Goal: Task Accomplishment & Management: Use online tool/utility

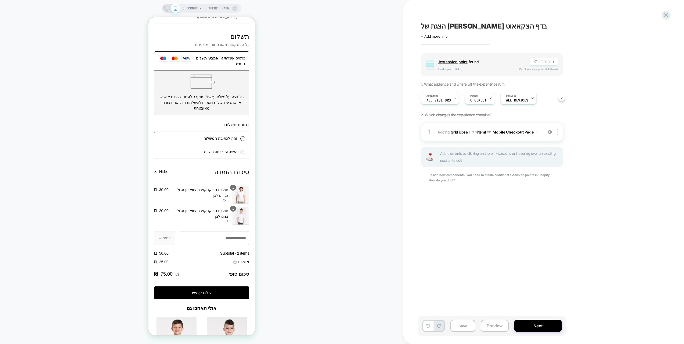
scroll to position [501, 0]
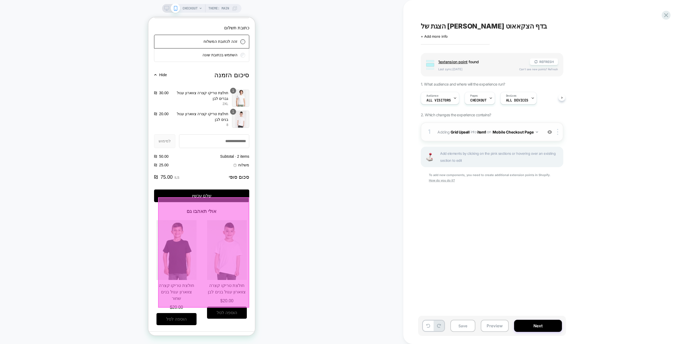
click at [544, 130] on div "1 #_loomi_addon_1755602814434 Adding Grid Upsell INTO item1 item1 on Mobile Che…" at bounding box center [492, 131] width 143 height 19
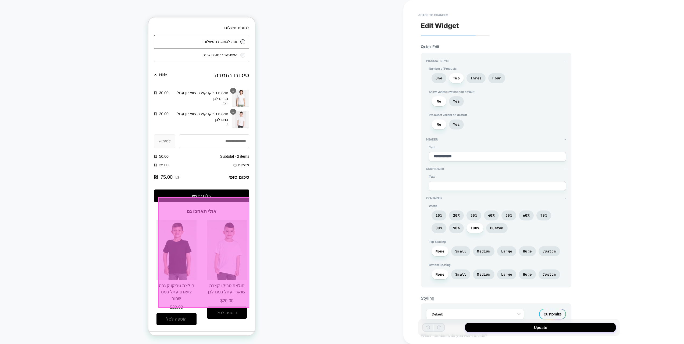
scroll to position [220, 0]
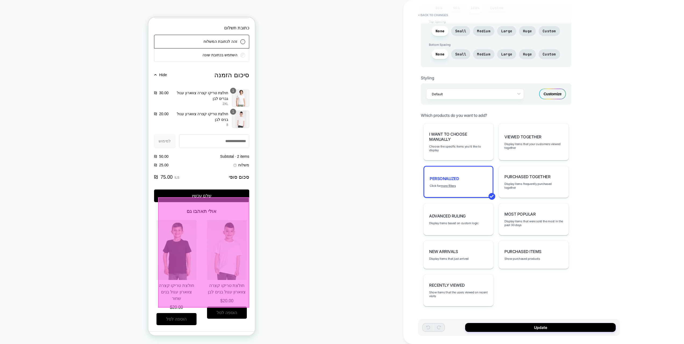
click at [555, 90] on div "Customize" at bounding box center [552, 93] width 27 height 11
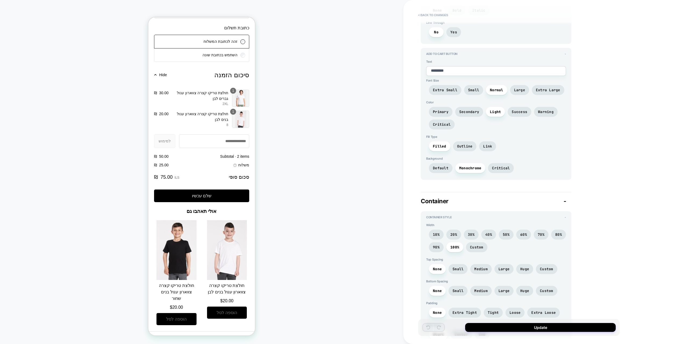
scroll to position [982, 0]
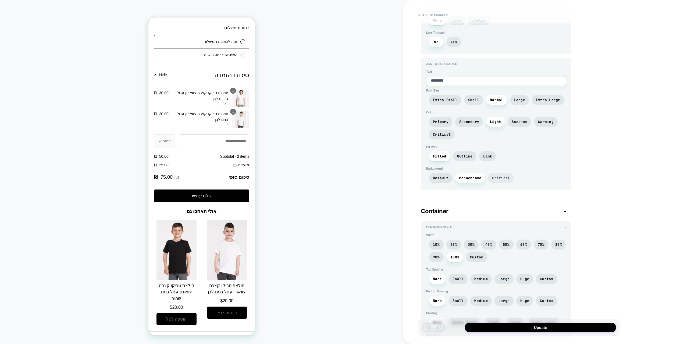
click at [502, 174] on span "Critical" at bounding box center [501, 178] width 26 height 10
click at [470, 179] on span "Monochrome" at bounding box center [470, 178] width 22 height 5
click at [438, 176] on span "Default" at bounding box center [441, 178] width 16 height 5
click at [471, 177] on span "Monochrome" at bounding box center [470, 178] width 22 height 5
click at [464, 158] on span "Outline" at bounding box center [465, 156] width 16 height 5
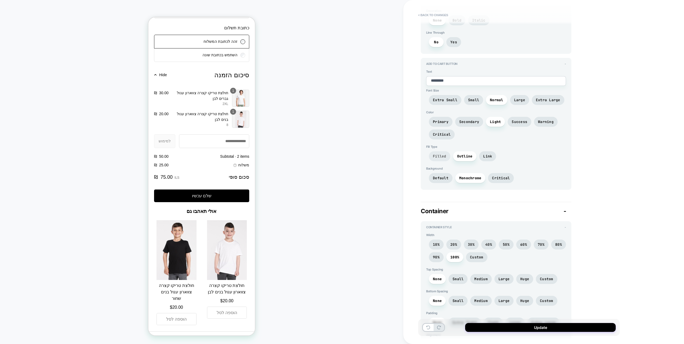
click at [444, 156] on span "Filled" at bounding box center [439, 156] width 13 height 5
click at [481, 158] on span "Link" at bounding box center [487, 156] width 17 height 10
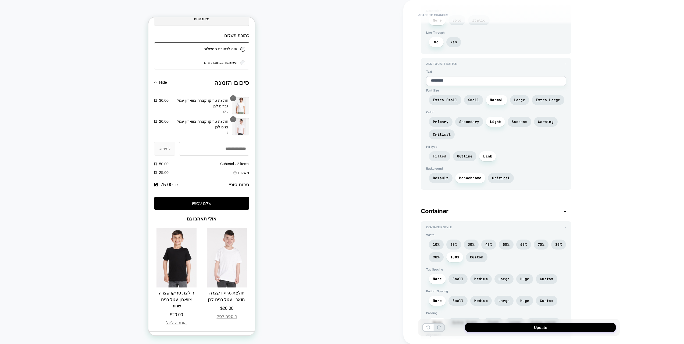
click at [442, 157] on span "Filled" at bounding box center [439, 156] width 13 height 5
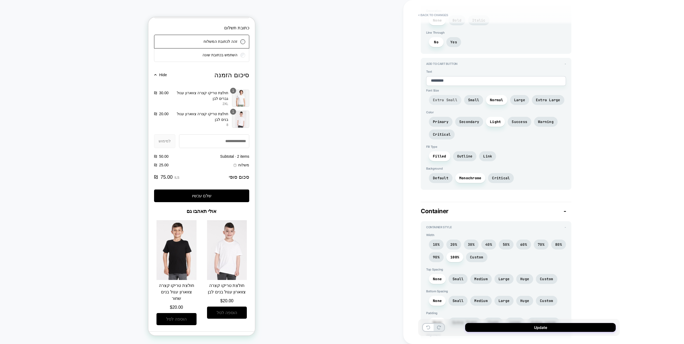
click at [442, 98] on span "Extra Small" at bounding box center [445, 100] width 24 height 5
click at [502, 99] on span "Normal" at bounding box center [496, 100] width 13 height 5
click at [516, 100] on span "Large" at bounding box center [519, 100] width 11 height 5
click at [501, 100] on span "Normal" at bounding box center [496, 100] width 13 height 5
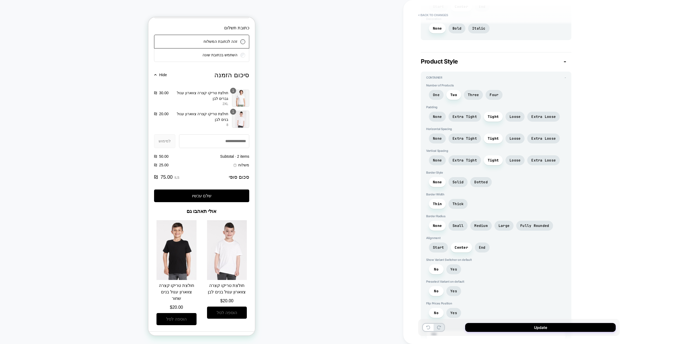
scroll to position [0, 0]
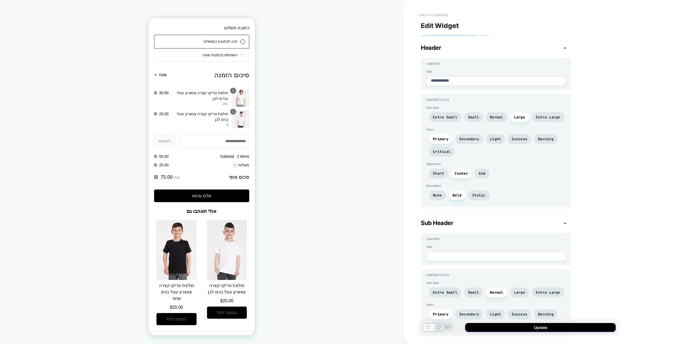
click at [437, 16] on button "< Back to changes" at bounding box center [433, 15] width 35 height 9
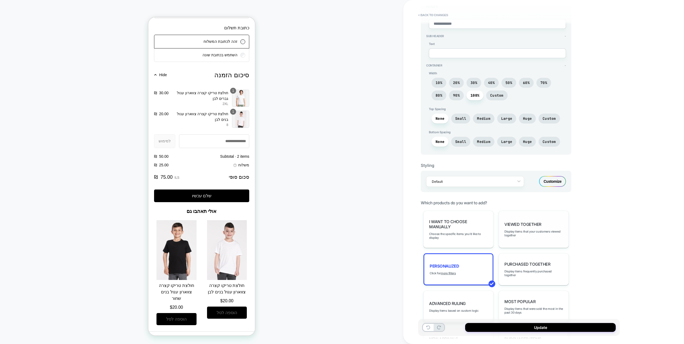
scroll to position [220, 0]
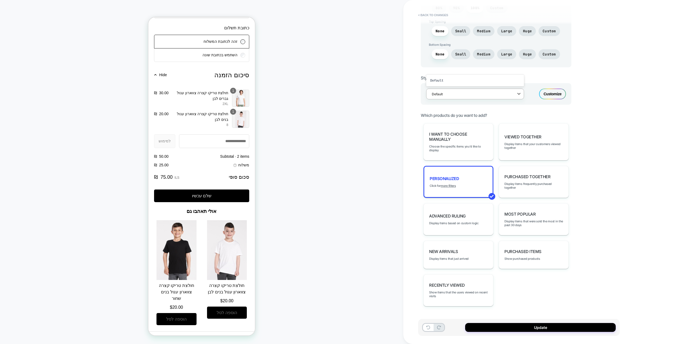
click at [484, 98] on div "Default" at bounding box center [475, 93] width 98 height 11
click at [483, 97] on div "Default" at bounding box center [471, 93] width 85 height 7
click at [343, 218] on div "CHECKOUT Theme: MAIN" at bounding box center [201, 171] width 403 height 333
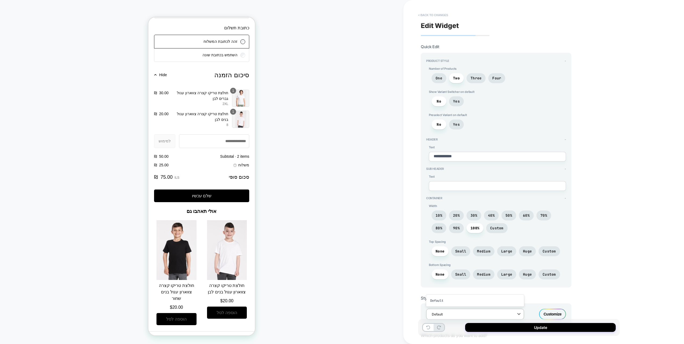
click at [442, 17] on button "< Back to changes" at bounding box center [433, 15] width 35 height 9
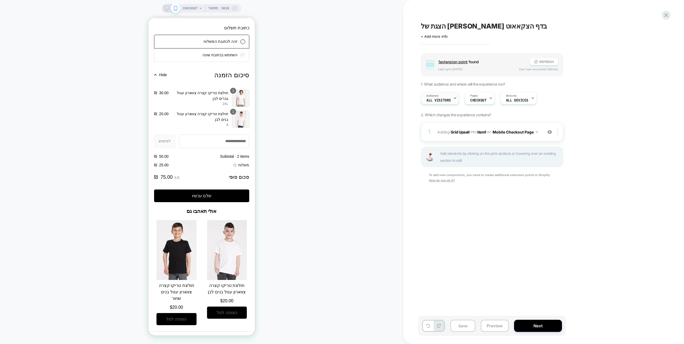
click at [442, 97] on div "Audience All Visitors" at bounding box center [438, 98] width 35 height 12
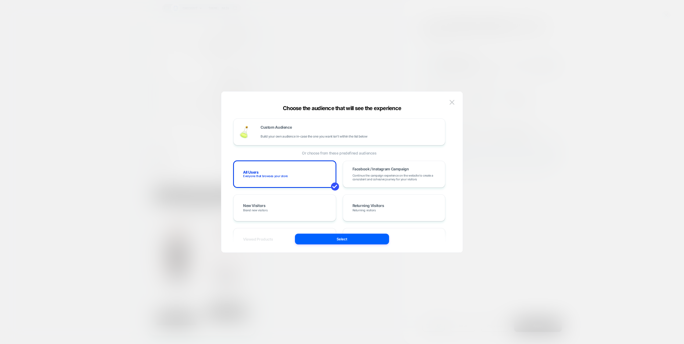
click at [447, 100] on div "Custom Audience Build your own audience in-case the one you want isn't within t…" at bounding box center [341, 174] width 225 height 155
click at [454, 103] on img at bounding box center [452, 102] width 5 height 5
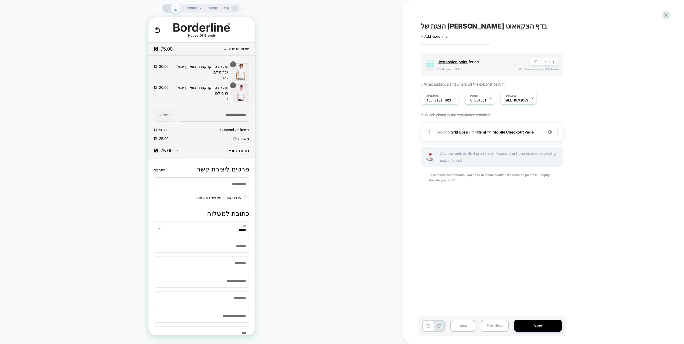
click at [541, 136] on div "1 #_loomi_addon_1755602814434 Adding Grid Upsell INTO item1 item1 on Mobile Che…" at bounding box center [492, 131] width 143 height 19
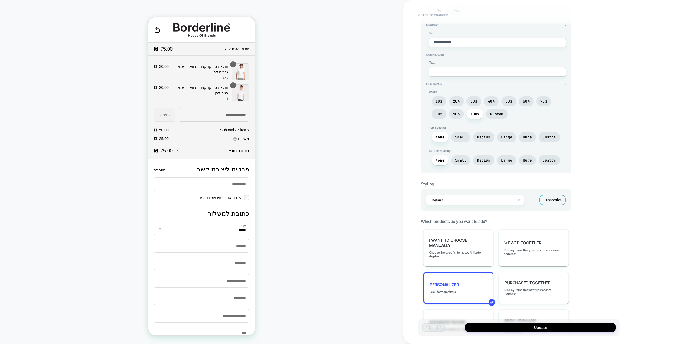
scroll to position [216, 0]
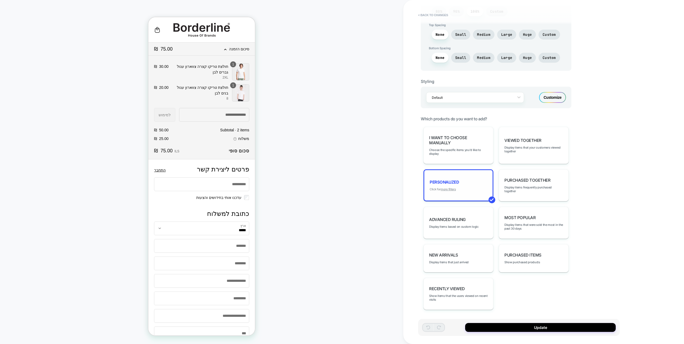
click at [452, 188] on u "more filters" at bounding box center [448, 189] width 15 height 4
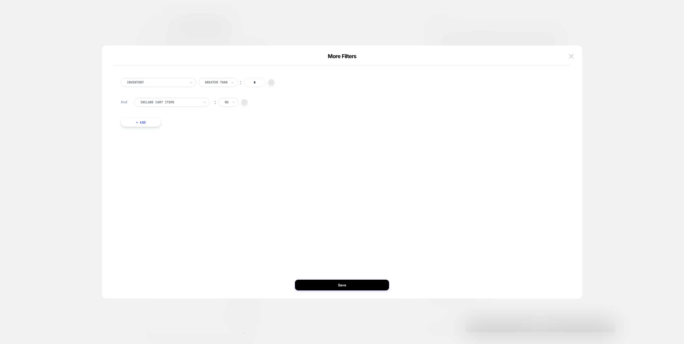
click at [567, 55] on div "More Filters" at bounding box center [342, 59] width 459 height 13
click at [570, 57] on img at bounding box center [571, 56] width 5 height 5
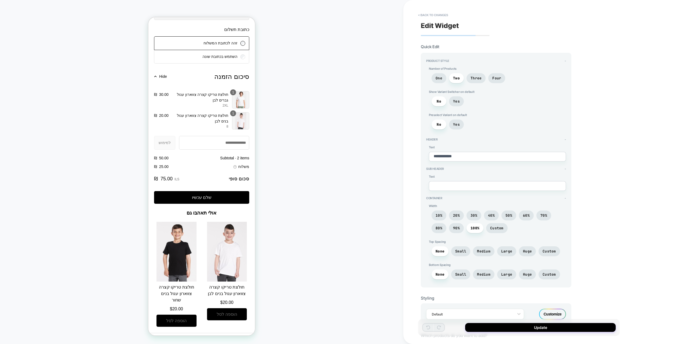
scroll to position [501, 0]
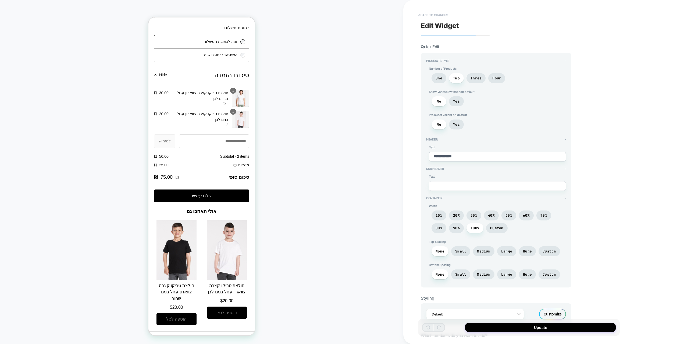
click at [441, 15] on button "< Back to changes" at bounding box center [433, 15] width 35 height 9
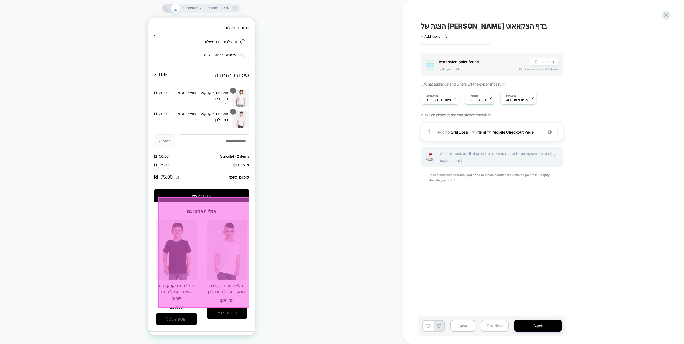
click at [494, 325] on button "Preview" at bounding box center [495, 325] width 28 height 12
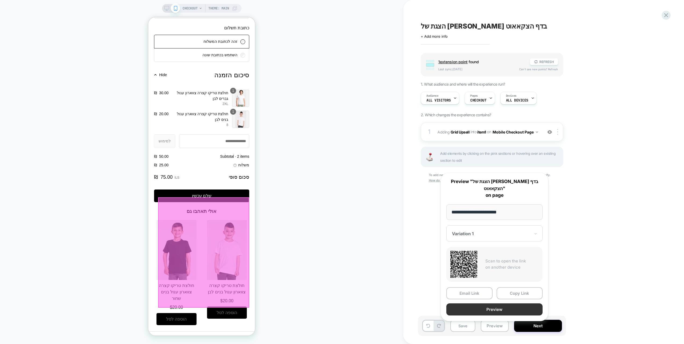
click at [497, 304] on button "Preview" at bounding box center [494, 309] width 96 height 12
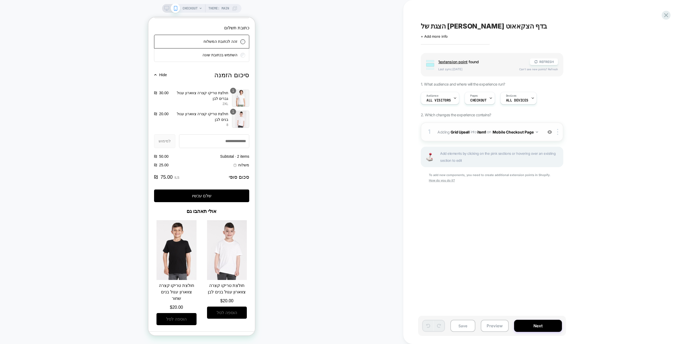
click at [552, 131] on img at bounding box center [550, 132] width 5 height 5
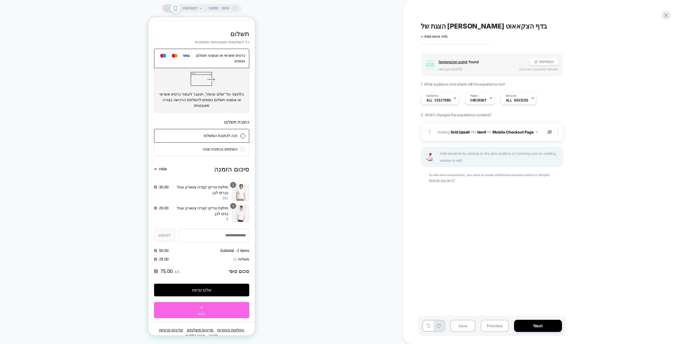
click at [552, 131] on img at bounding box center [550, 132] width 5 height 5
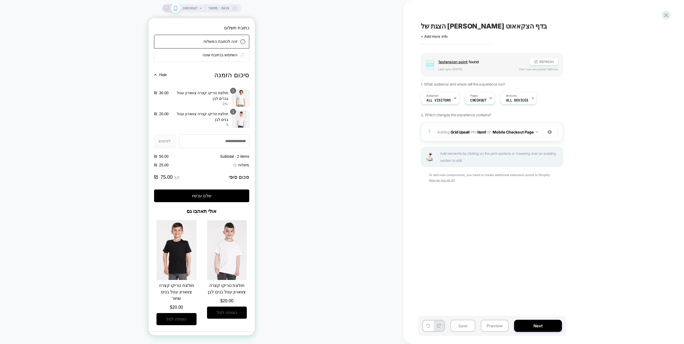
click at [556, 134] on div at bounding box center [558, 132] width 9 height 6
click at [458, 139] on div "1 #_loomi_addon_1755602814434 Adding Grid Upsell INTO item1 item1 on Mobile Che…" at bounding box center [492, 131] width 143 height 19
type textarea "*"
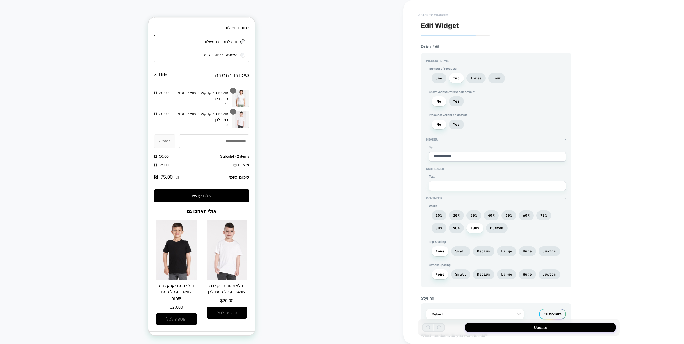
click at [432, 17] on button "< Back to changes" at bounding box center [433, 15] width 35 height 9
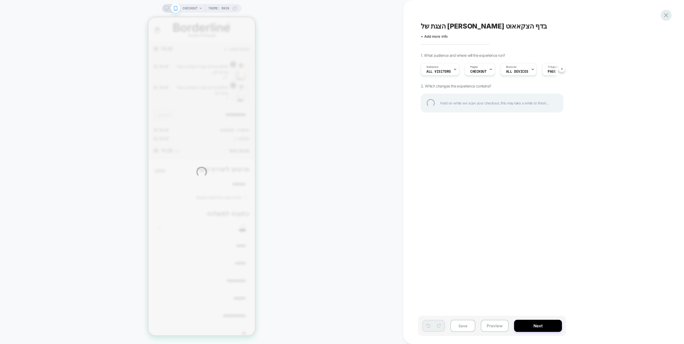
click at [665, 13] on div at bounding box center [666, 15] width 11 height 11
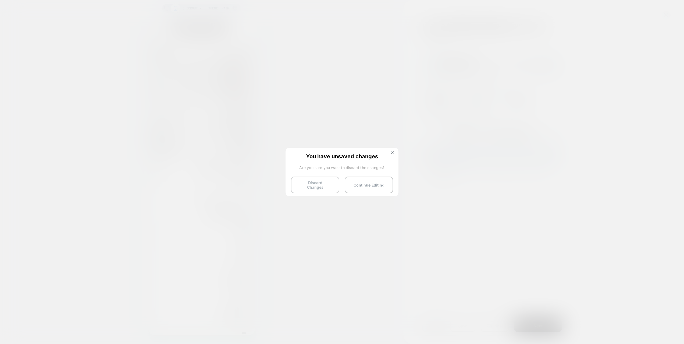
click at [311, 181] on button "Discard Changes" at bounding box center [315, 184] width 48 height 17
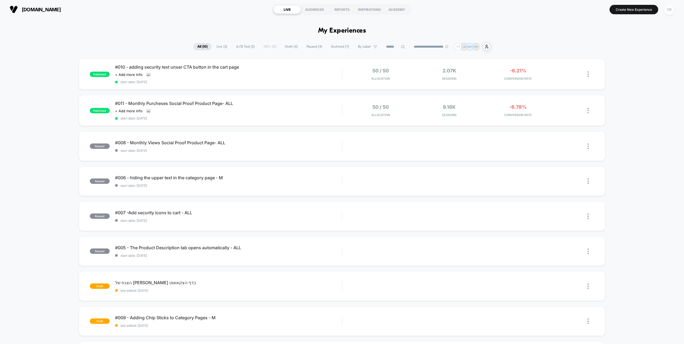
click at [670, 10] on div "VB" at bounding box center [669, 9] width 10 height 10
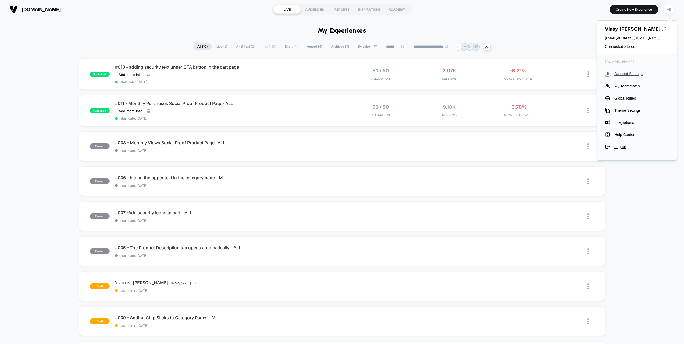
click at [620, 72] on span "Account Settings" at bounding box center [642, 74] width 55 height 4
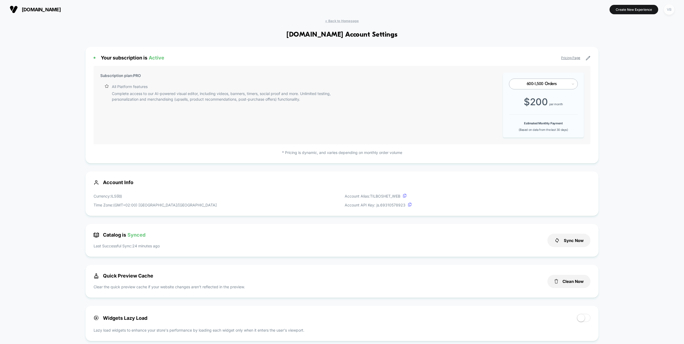
click at [673, 10] on div "VB" at bounding box center [669, 9] width 10 height 10
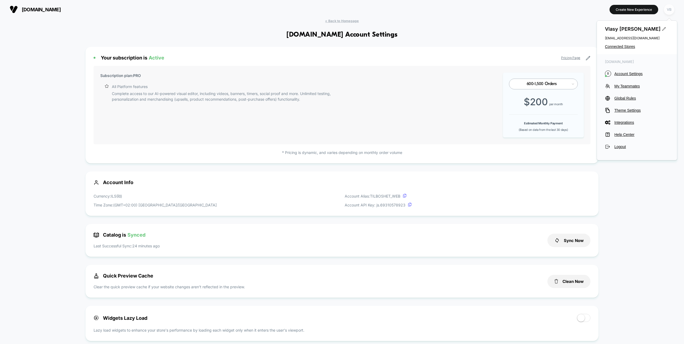
click at [671, 6] on div "VB" at bounding box center [669, 9] width 10 height 10
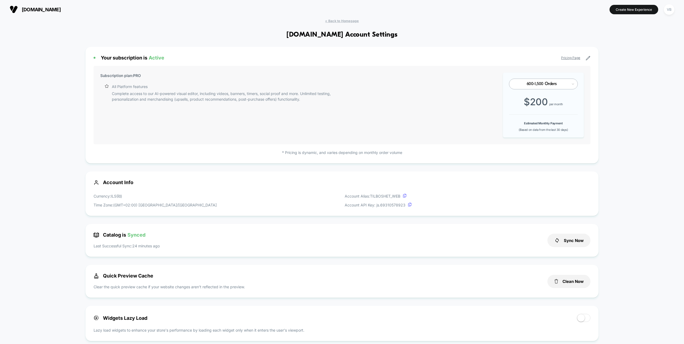
click at [26, 8] on span "borderline.co.il" at bounding box center [41, 10] width 39 height 6
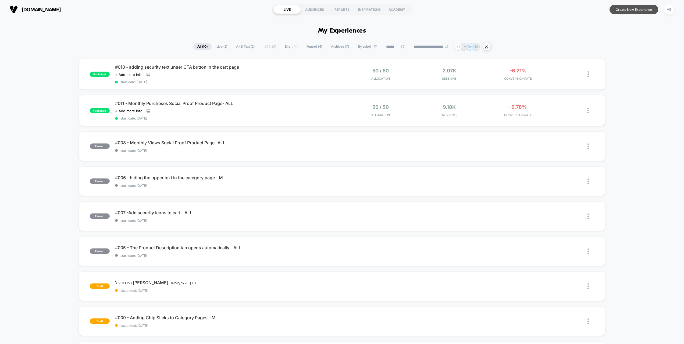
click at [635, 9] on button "Create New Experience" at bounding box center [634, 9] width 49 height 9
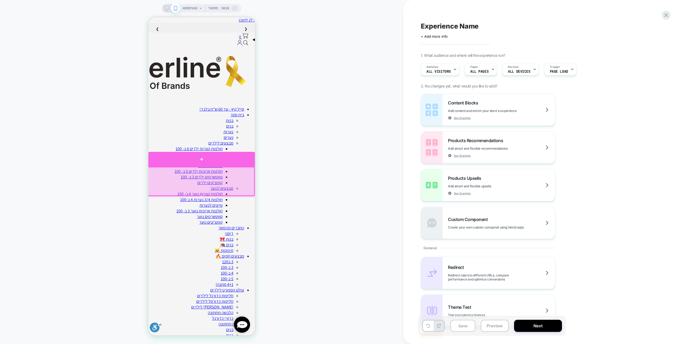
click at [188, 158] on div at bounding box center [201, 159] width 106 height 15
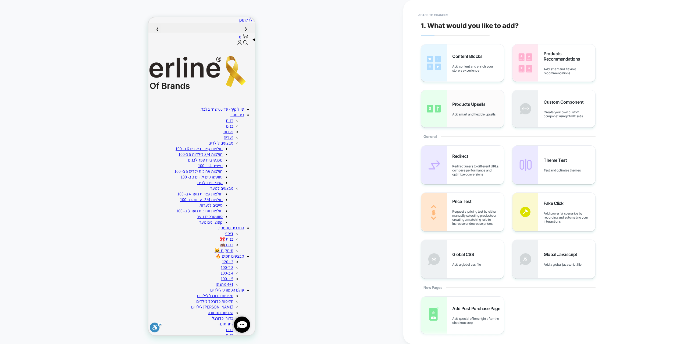
click at [465, 109] on div "Products Upsells Add smart and flexible upsells" at bounding box center [478, 108] width 52 height 15
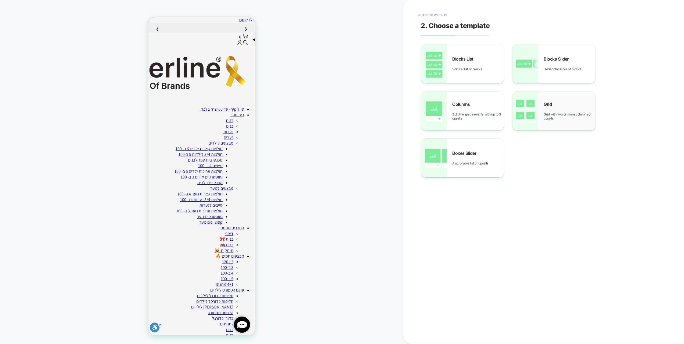
scroll to position [7, 0]
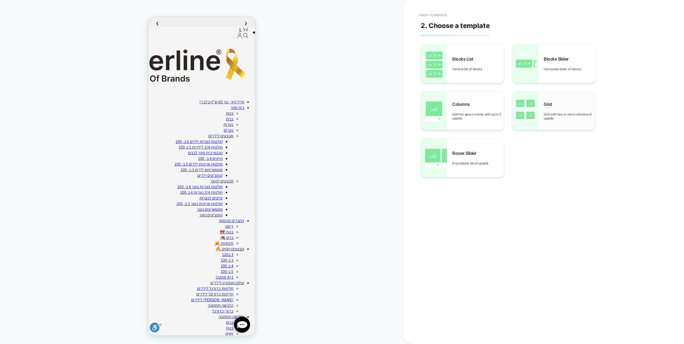
click at [562, 109] on div "Grid Grid with two or more columns of upsells" at bounding box center [570, 110] width 52 height 19
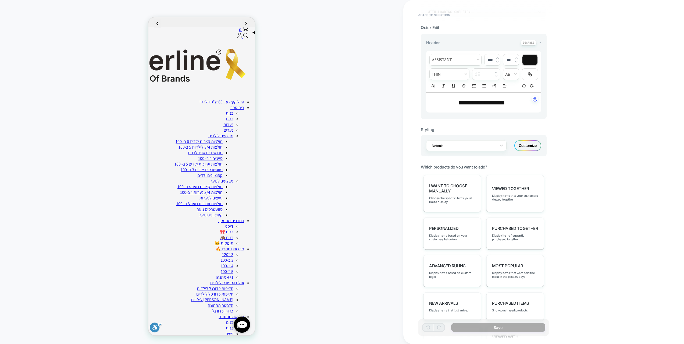
scroll to position [215, 0]
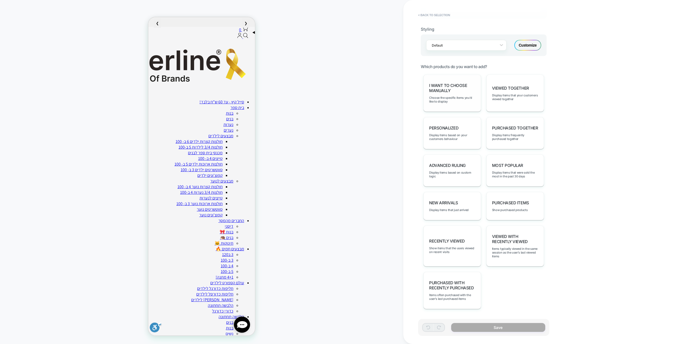
click at [446, 91] on span "I want to choose manually" at bounding box center [452, 88] width 46 height 10
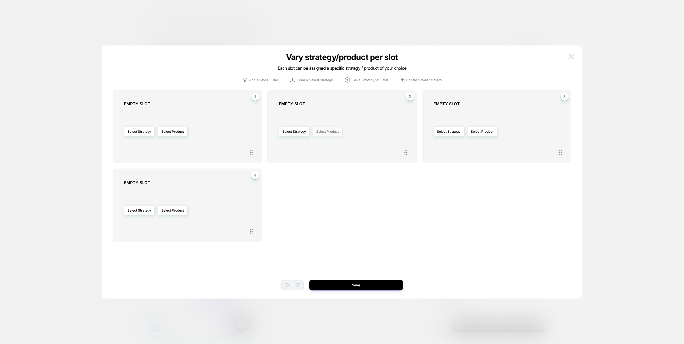
click at [323, 133] on button "Select Product" at bounding box center [328, 131] width 30 height 10
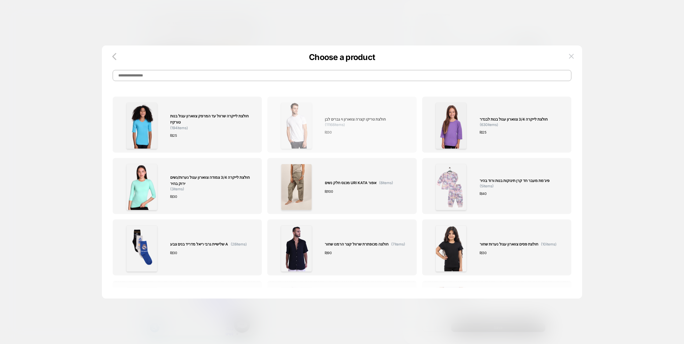
click at [338, 132] on div "₪ 30" at bounding box center [365, 132] width 80 height 6
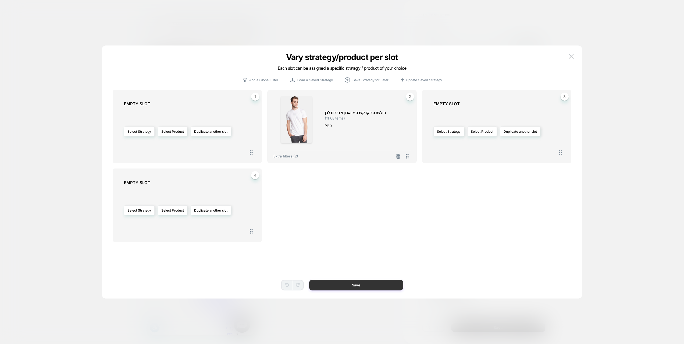
click at [377, 283] on button "Save" at bounding box center [356, 284] width 94 height 11
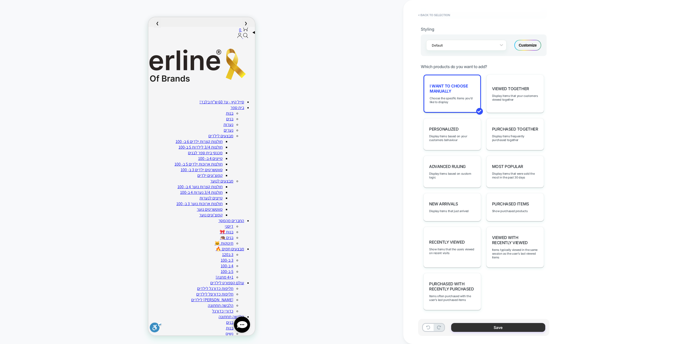
click at [526, 329] on button "Save" at bounding box center [498, 327] width 94 height 9
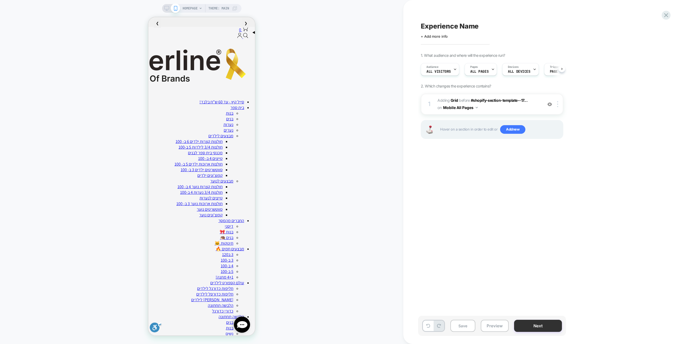
scroll to position [0, 0]
click at [498, 108] on span "#_loomi_addon_1755761571726 Adding Grid BEFORE #shopify-section-template--17...…" at bounding box center [489, 104] width 102 height 15
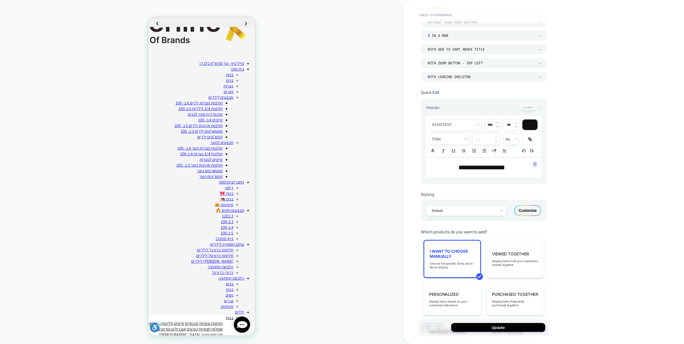
scroll to position [216, 0]
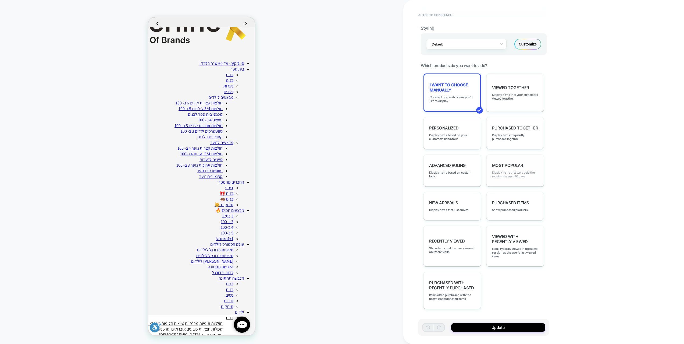
click at [514, 177] on span "Display items that were sold the most in the past 30 days" at bounding box center [515, 175] width 46 height 8
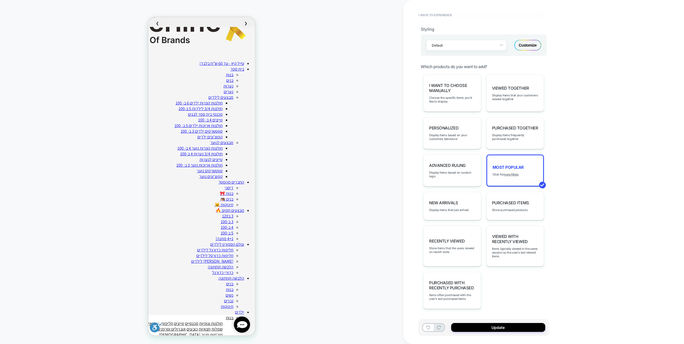
scroll to position [215, 0]
click at [516, 330] on button "Update" at bounding box center [498, 327] width 94 height 9
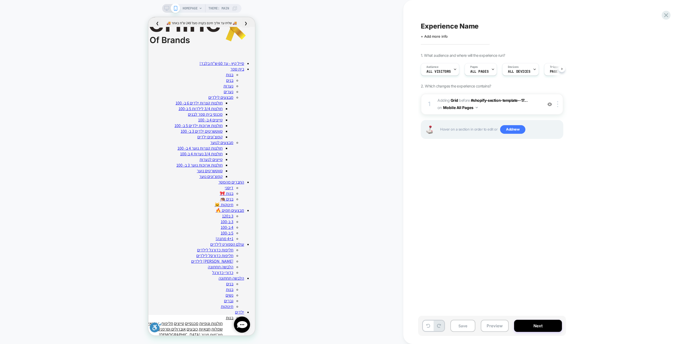
scroll to position [0, 0]
click at [496, 110] on span "#_loomi_addon_1755761571726 Adding Grid BEFORE #shopify-section-template--17...…" at bounding box center [489, 104] width 102 height 15
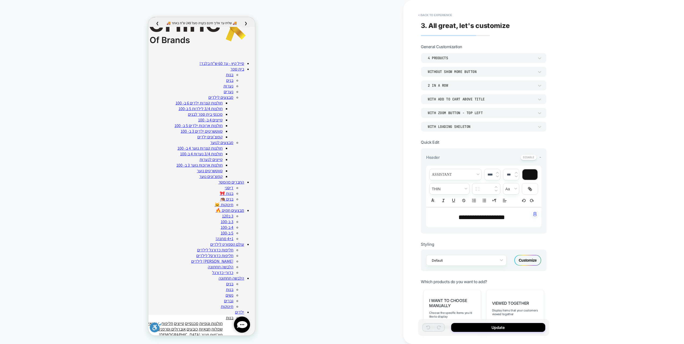
scroll to position [105, 0]
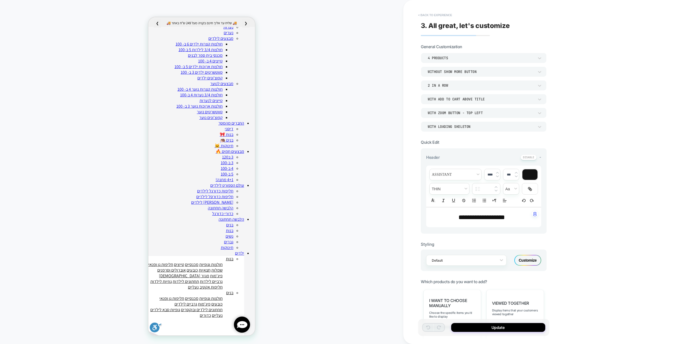
click at [432, 13] on button "< Back to experience" at bounding box center [435, 15] width 39 height 9
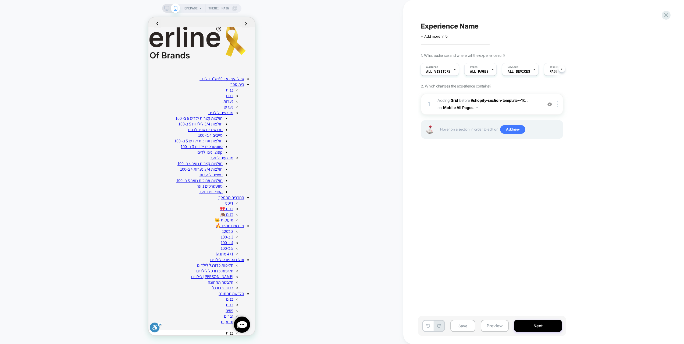
scroll to position [9, 0]
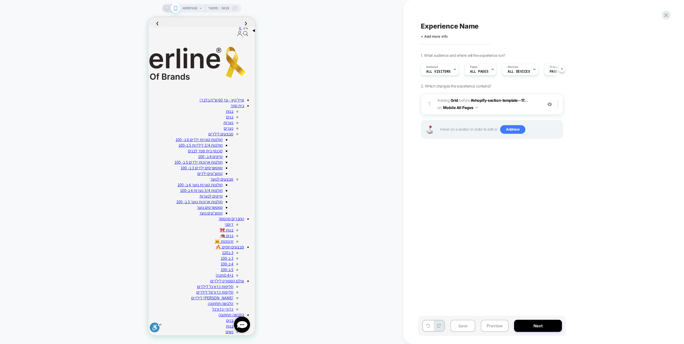
click at [549, 103] on img at bounding box center [550, 104] width 5 height 5
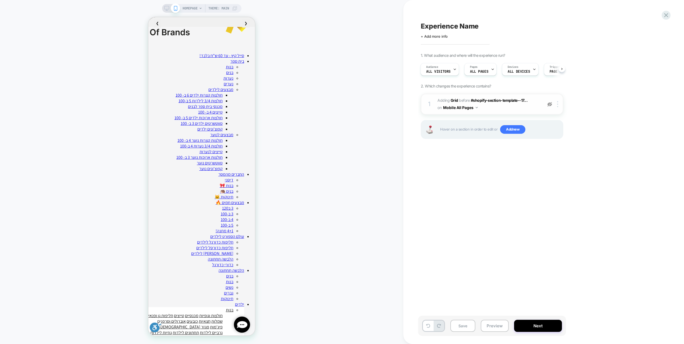
scroll to position [58, 0]
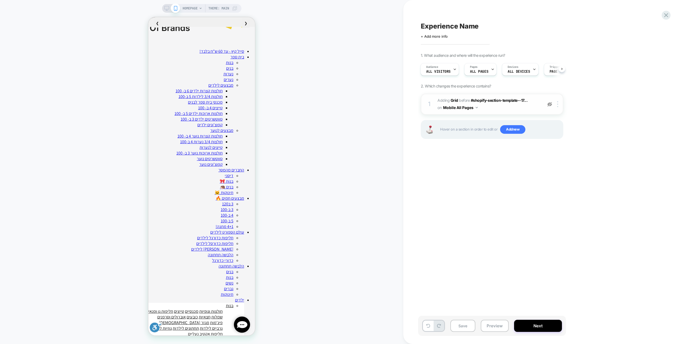
click at [499, 328] on button "Preview" at bounding box center [495, 325] width 28 height 12
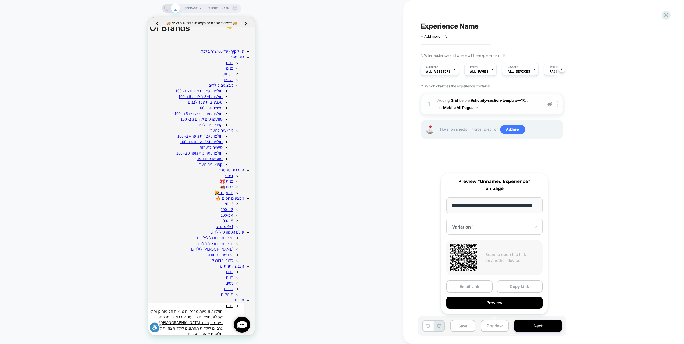
scroll to position [0, 0]
click at [550, 102] on img at bounding box center [550, 104] width 5 height 5
click at [507, 304] on button "Preview" at bounding box center [494, 302] width 96 height 12
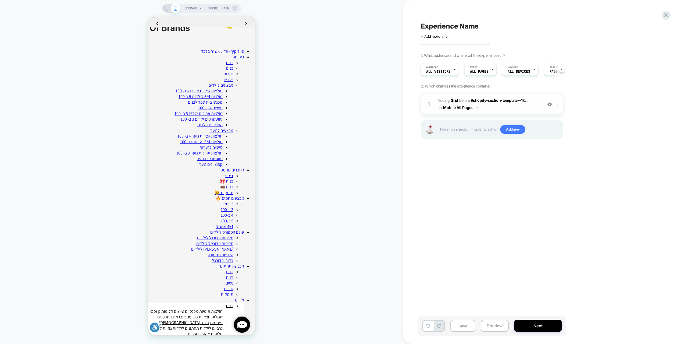
click at [558, 103] on div at bounding box center [558, 104] width 9 height 6
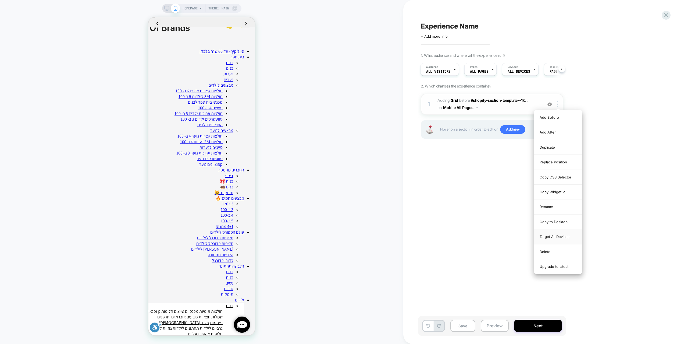
click at [561, 239] on div "Target All Devices" at bounding box center [558, 236] width 48 height 15
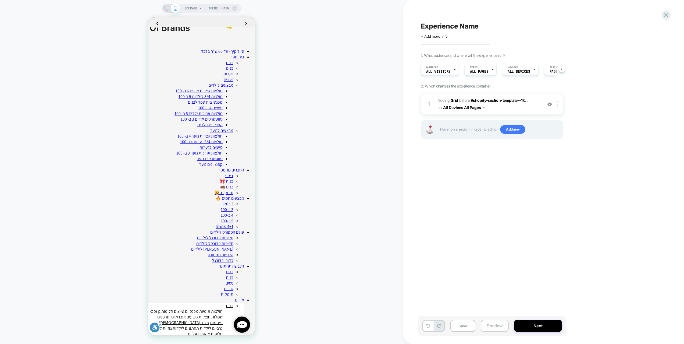
click at [504, 322] on button "Preview" at bounding box center [495, 325] width 28 height 12
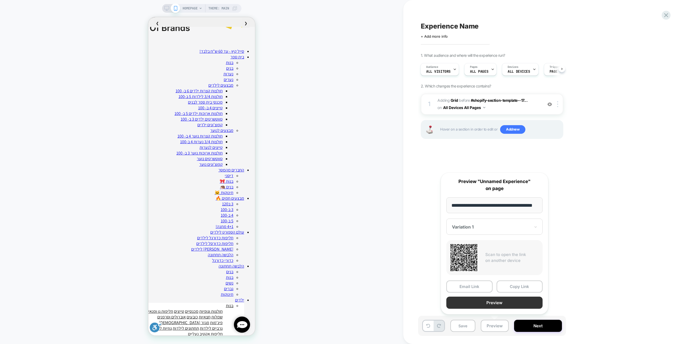
click at [500, 305] on button "Preview" at bounding box center [494, 302] width 96 height 12
